Goal: Task Accomplishment & Management: Use online tool/utility

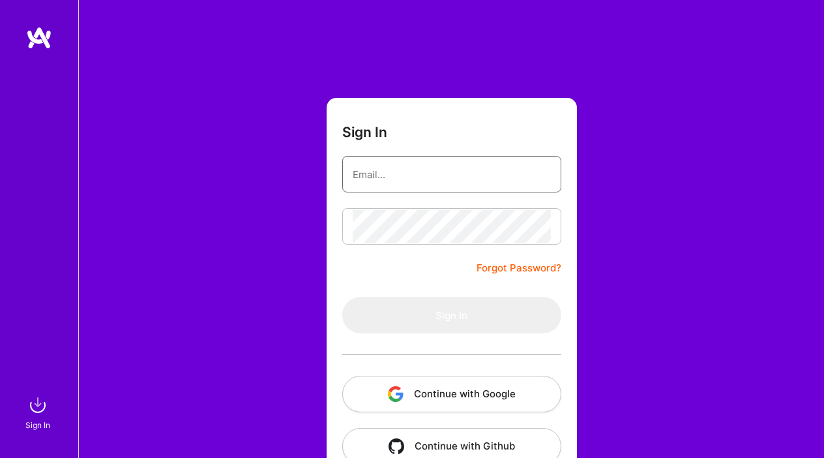
type input "[DOMAIN_NAME][EMAIL_ADDRESS][DOMAIN_NAME]"
click at [451, 315] on button "Sign In" at bounding box center [451, 315] width 219 height 36
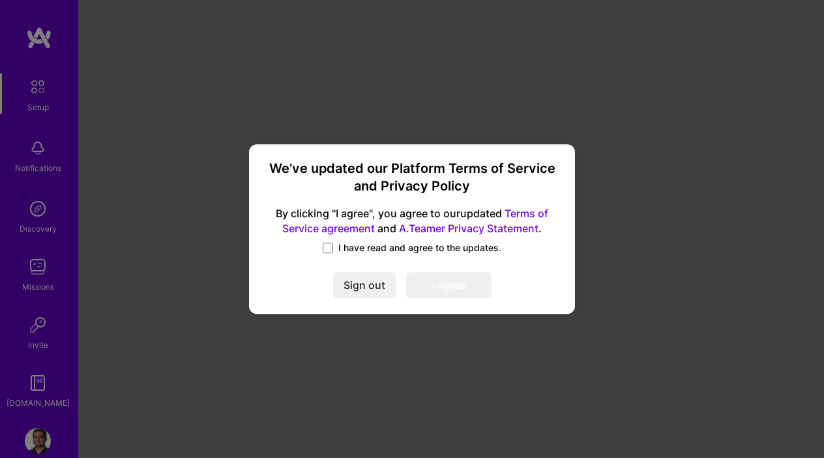
click at [413, 246] on span "I have read and agree to the updates." at bounding box center [419, 247] width 163 height 13
click at [0, 0] on input "I have read and agree to the updates." at bounding box center [0, 0] width 0 height 0
click at [416, 278] on button "I agree" at bounding box center [448, 285] width 85 height 26
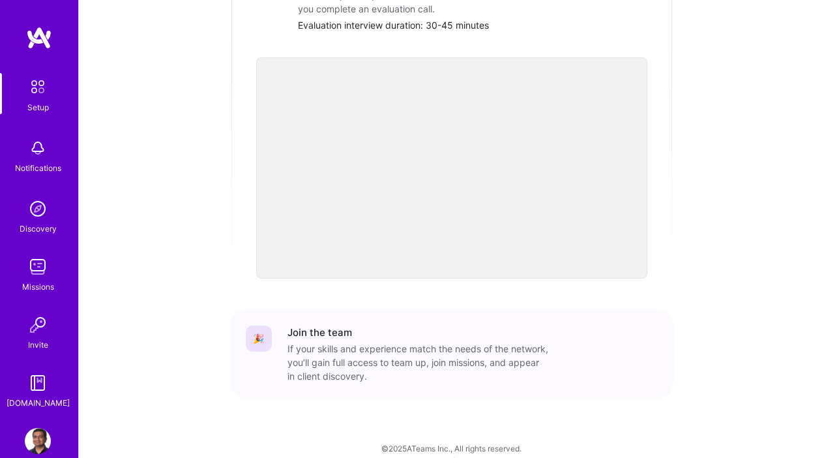
scroll to position [487, 0]
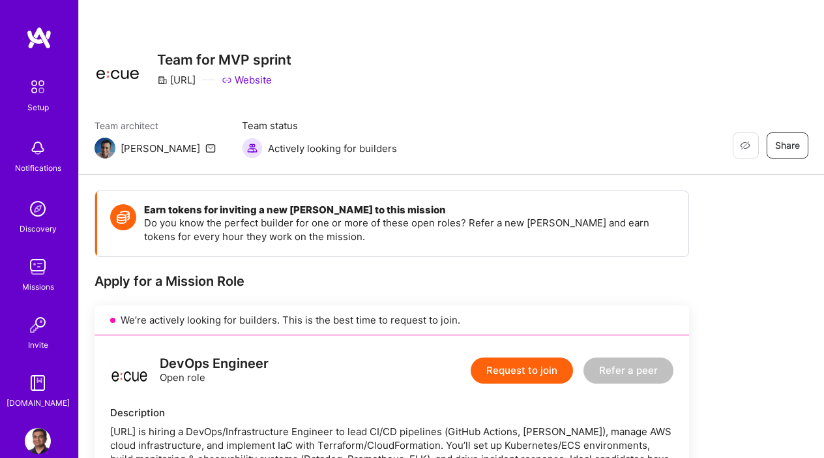
click at [245, 81] on link "Website" at bounding box center [247, 80] width 50 height 14
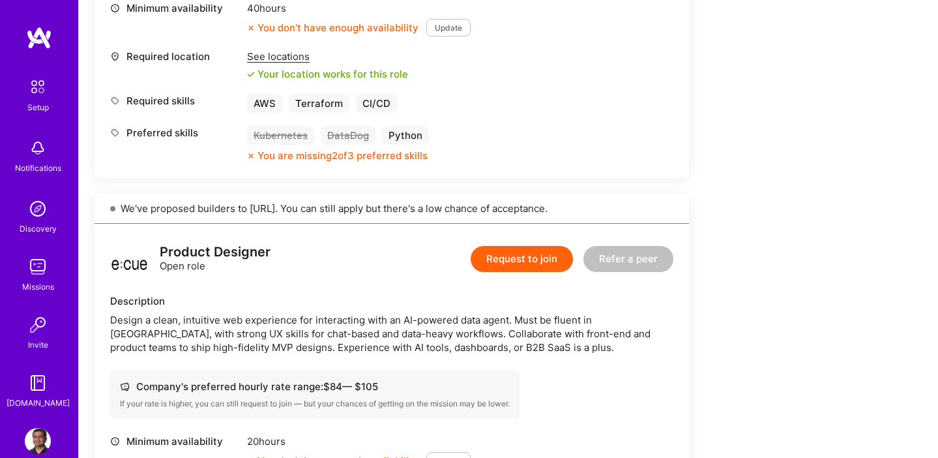
scroll to position [598, 0]
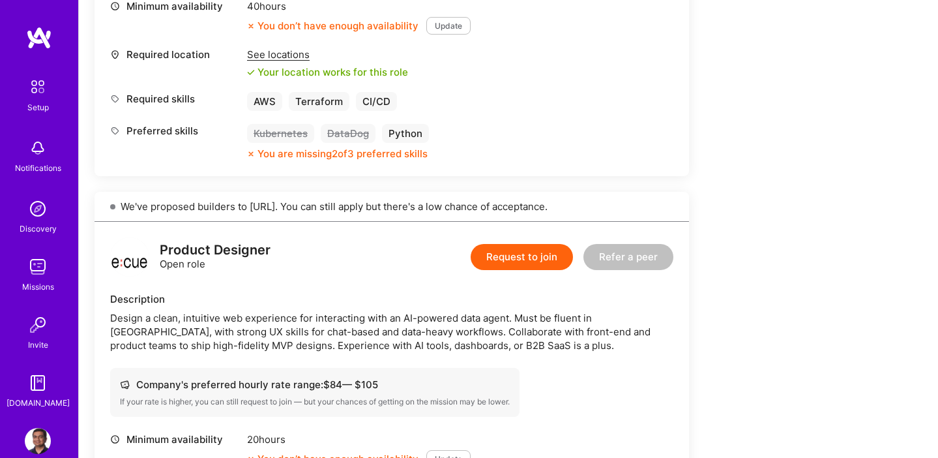
click at [302, 55] on div "See locations" at bounding box center [327, 55] width 161 height 14
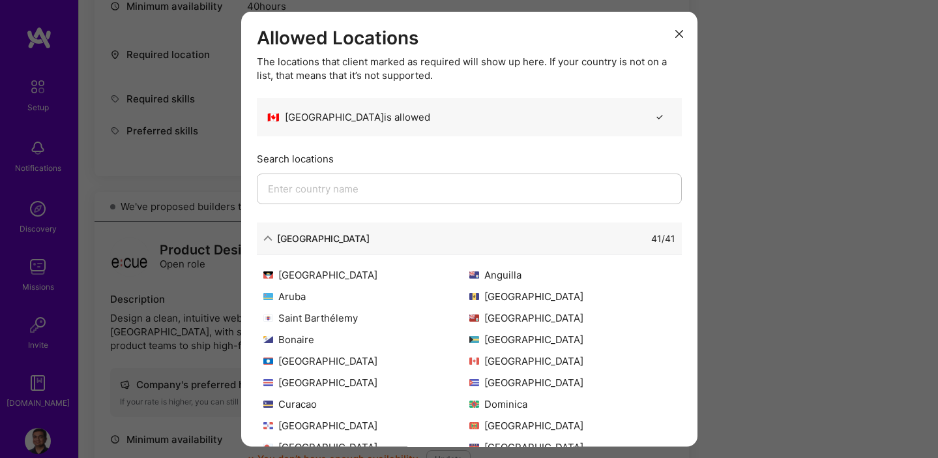
click at [678, 31] on icon "modal" at bounding box center [679, 33] width 8 height 8
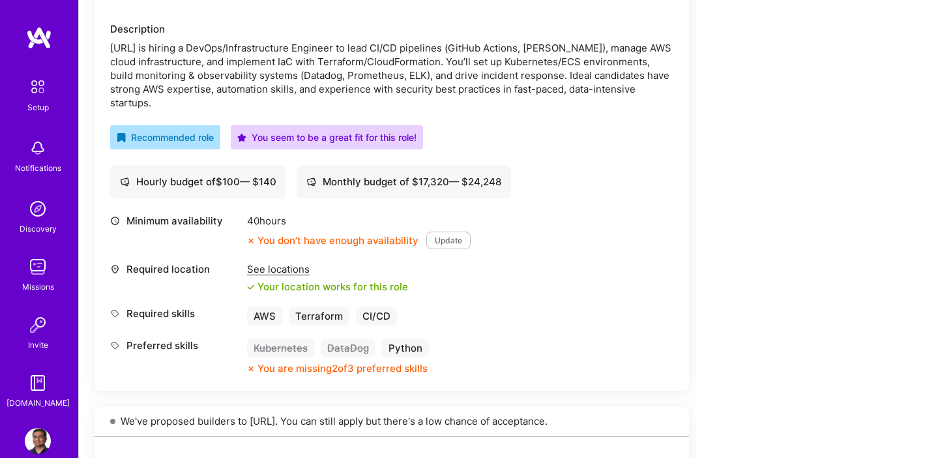
scroll to position [377, 0]
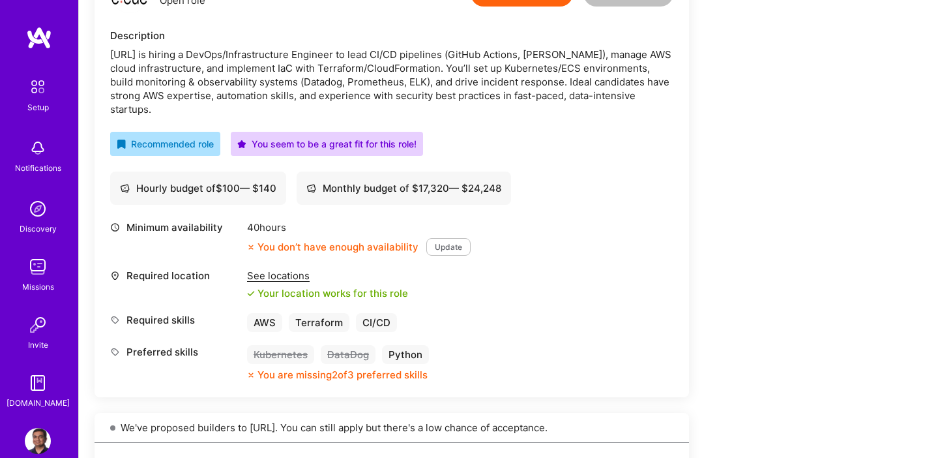
click at [246, 186] on div "Hourly budget of $ 100 — $ 140" at bounding box center [198, 188] width 156 height 14
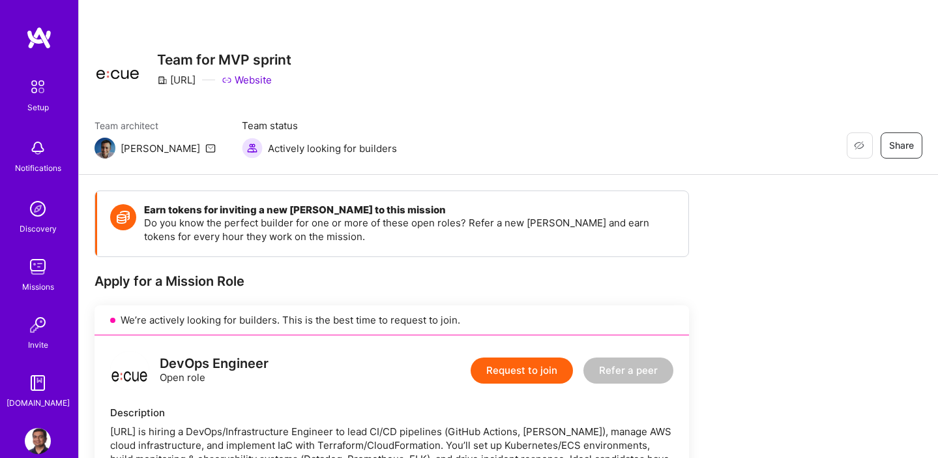
scroll to position [0, 0]
click at [249, 74] on link "Website" at bounding box center [247, 80] width 50 height 14
